Goal: Information Seeking & Learning: Find specific page/section

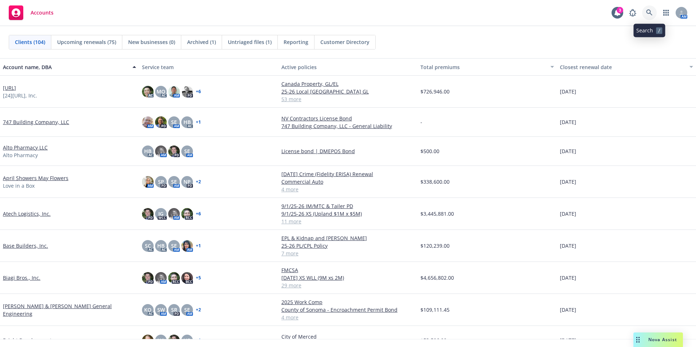
click at [649, 8] on link at bounding box center [649, 12] width 15 height 15
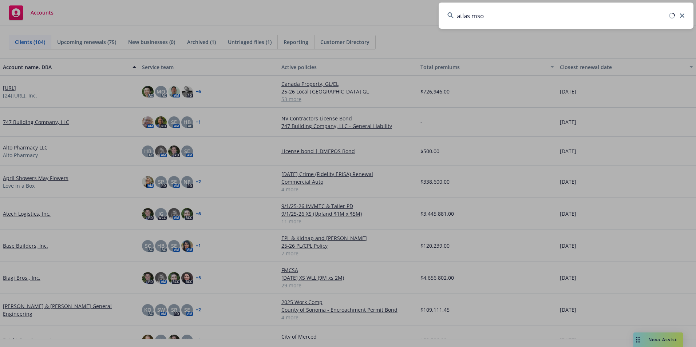
type input "atlas mso"
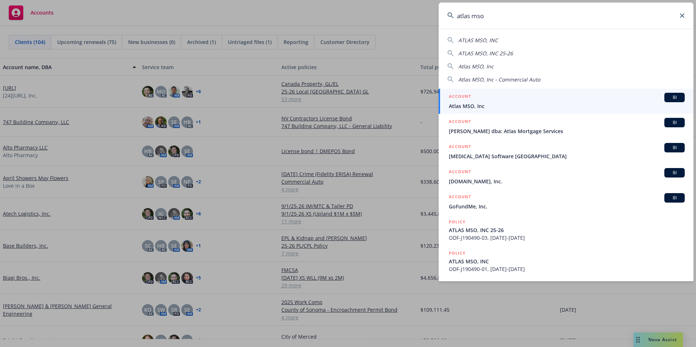
click at [478, 107] on span "Atlas MSO, Inc" at bounding box center [567, 106] width 236 height 8
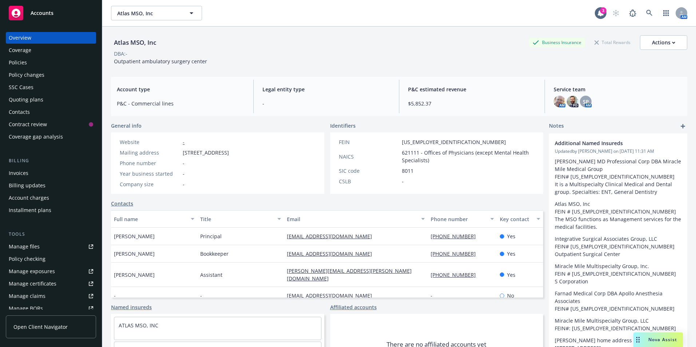
click at [14, 60] on div "Policies" at bounding box center [18, 63] width 18 height 12
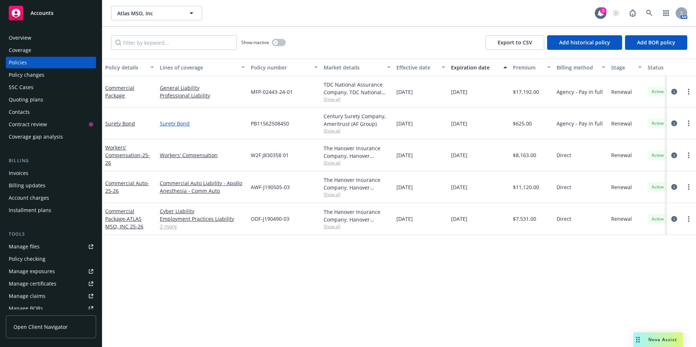
click at [181, 124] on link "Surety Bond" at bounding box center [202, 124] width 85 height 8
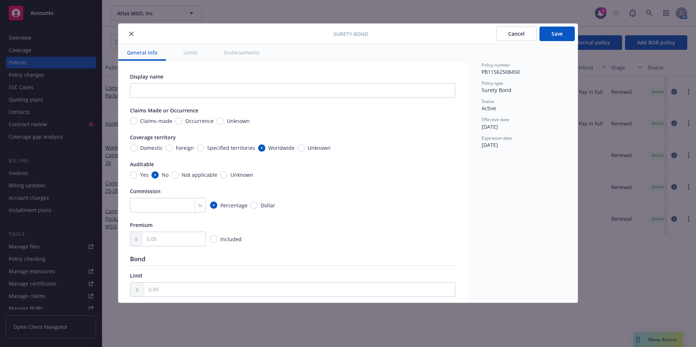
click at [517, 33] on button "Cancel" at bounding box center [516, 34] width 40 height 15
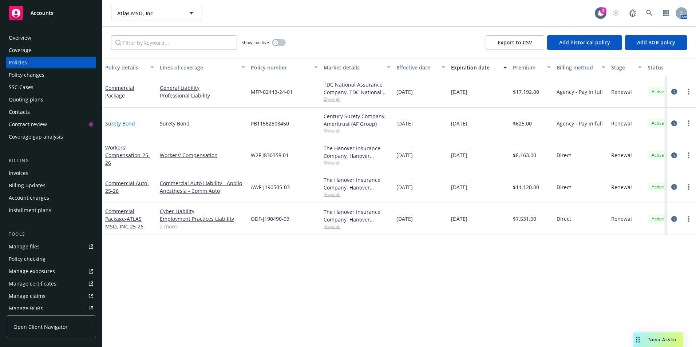
click at [120, 122] on link "Surety Bond" at bounding box center [120, 123] width 30 height 7
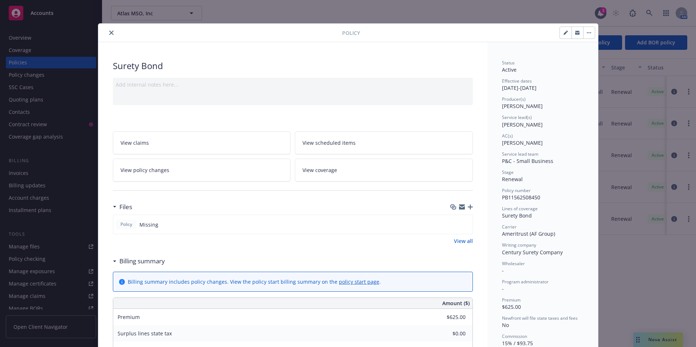
click at [110, 33] on icon "close" at bounding box center [111, 33] width 4 height 4
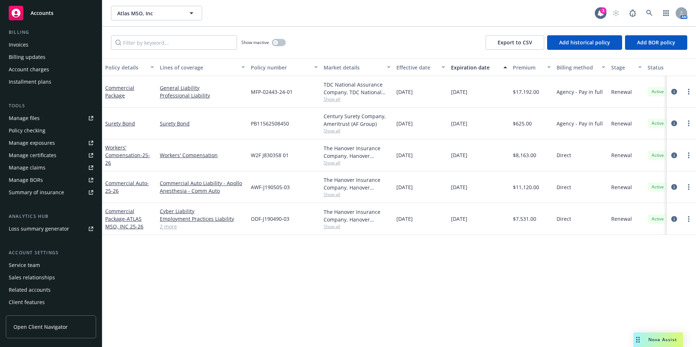
scroll to position [139, 0]
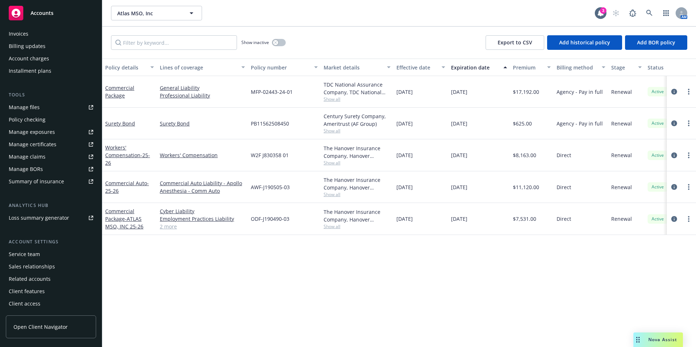
click at [30, 252] on div "Service team" at bounding box center [24, 255] width 31 height 12
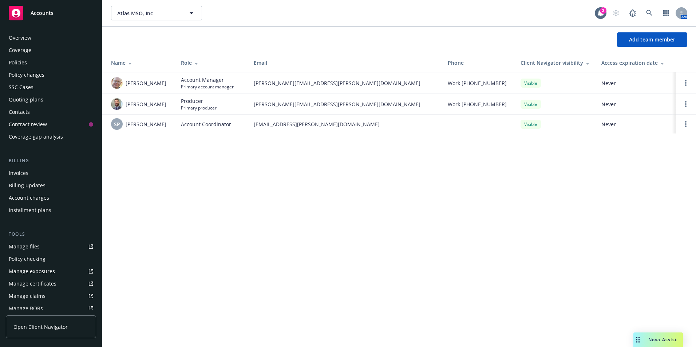
click at [17, 34] on div "Overview" at bounding box center [20, 38] width 23 height 12
